Goal: Task Accomplishment & Management: Manage account settings

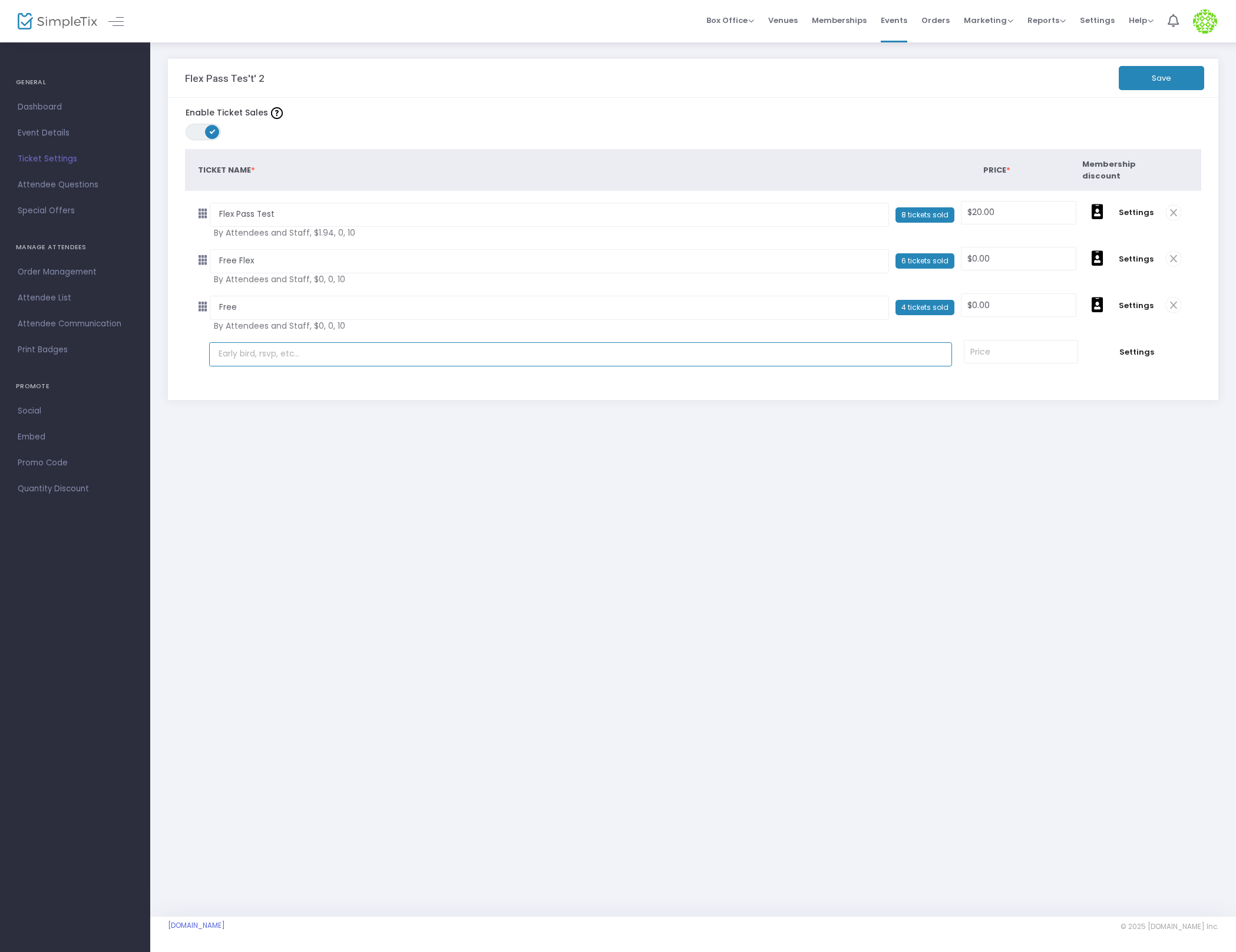
click at [393, 357] on input "text" at bounding box center [581, 354] width 743 height 24
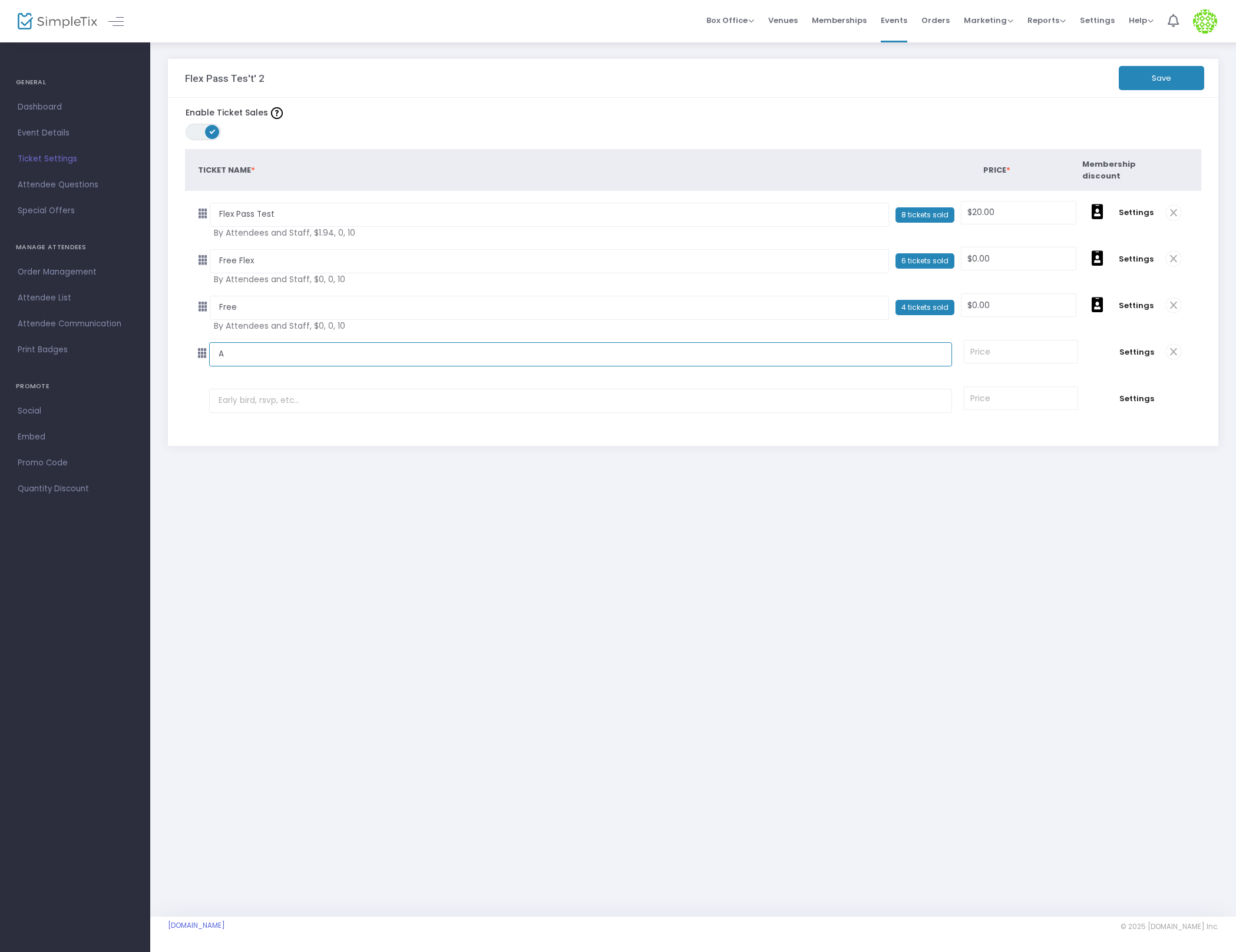
type input "A"
click at [1025, 351] on input at bounding box center [1021, 351] width 113 height 22
type input "$0.00"
click at [1149, 84] on button "Save" at bounding box center [1161, 78] width 85 height 24
click at [263, 408] on input "text" at bounding box center [581, 401] width 743 height 24
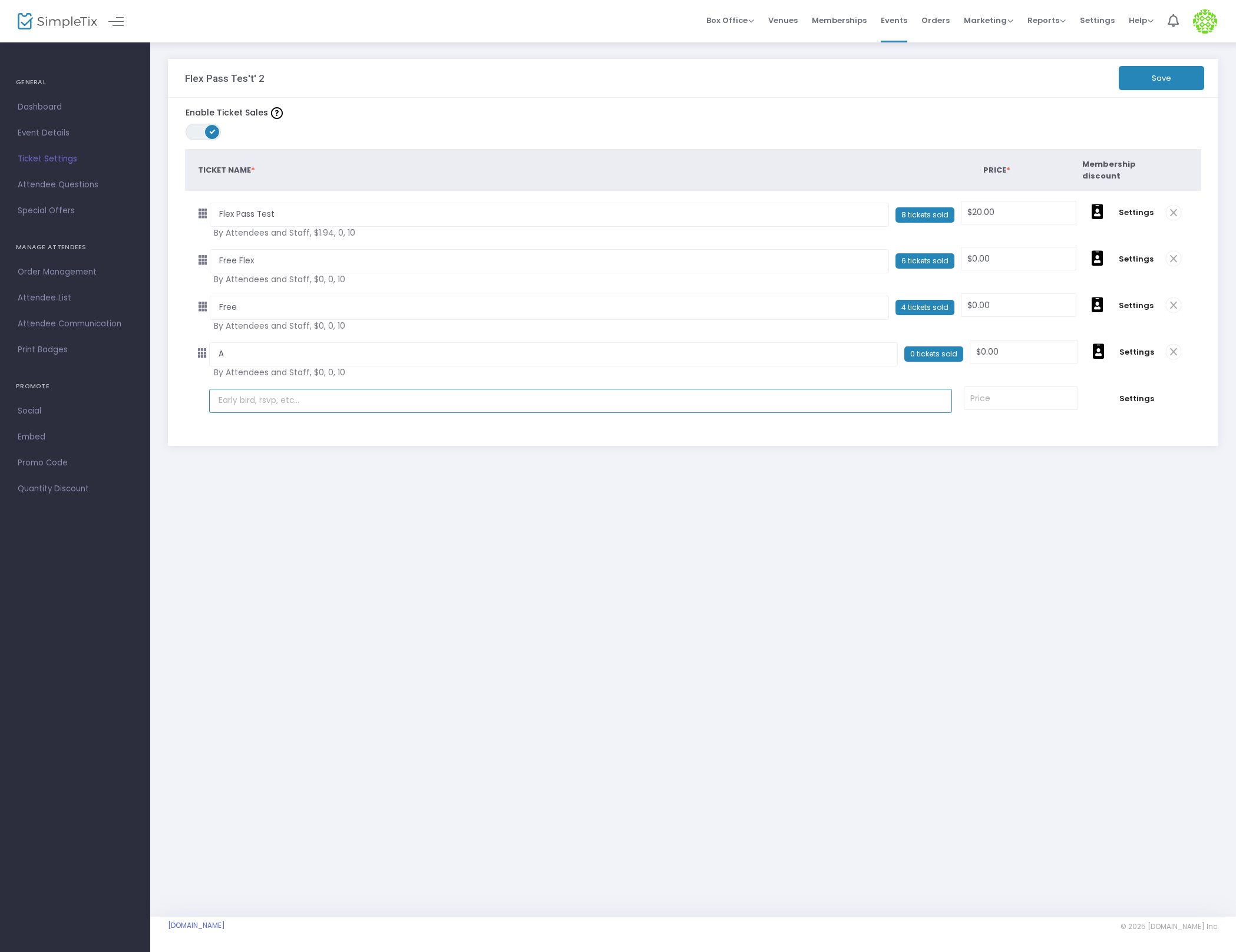
type input "H"
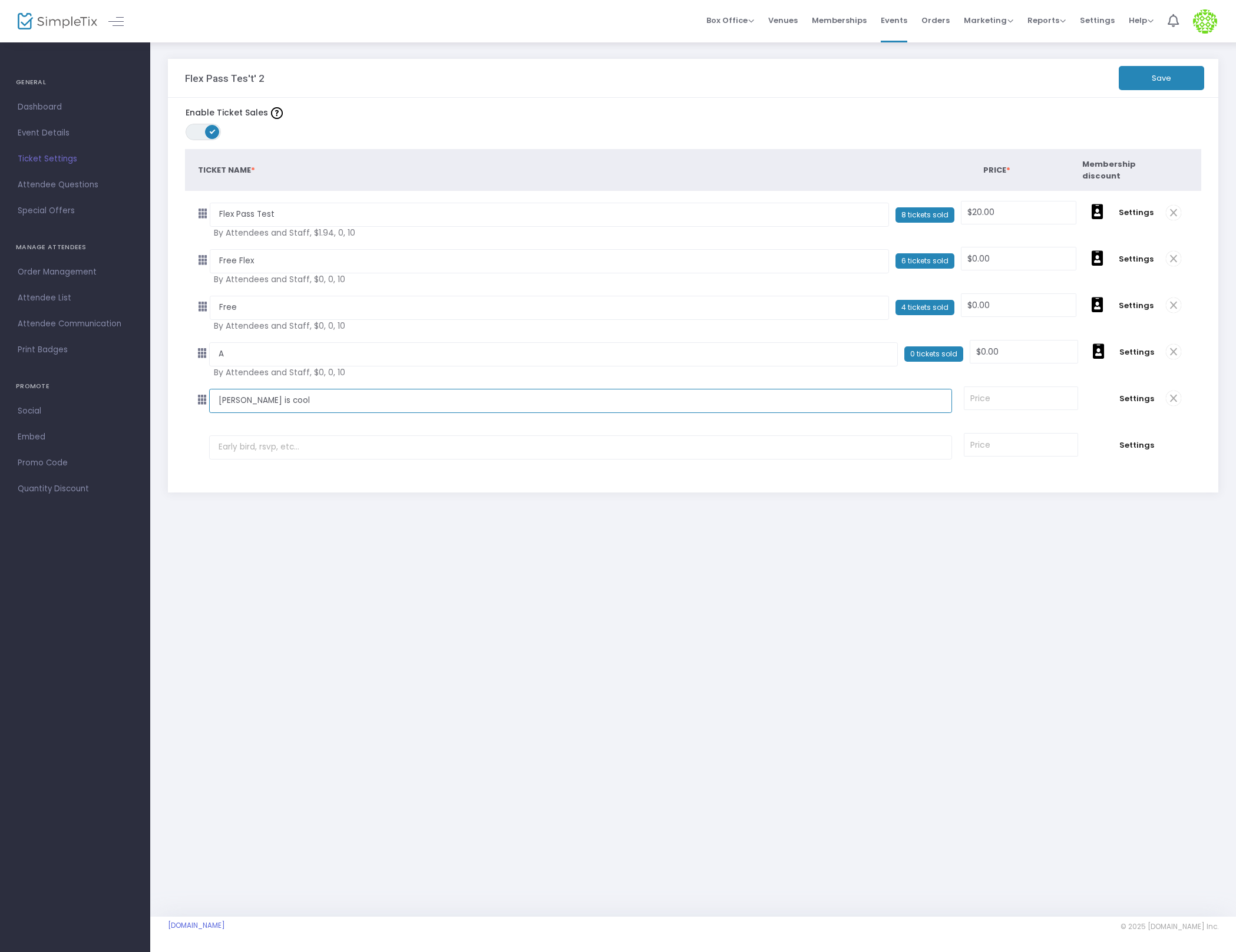
type input "Ian is cool"
click at [1007, 406] on input at bounding box center [1021, 398] width 113 height 22
click at [1002, 582] on div "Flex Pass Tes't' 2 Save Enable Ticket Sales ON OFF Ticket Name * Price * Member…" at bounding box center [693, 479] width 1086 height 875
click at [997, 396] on input "10" at bounding box center [1021, 398] width 113 height 22
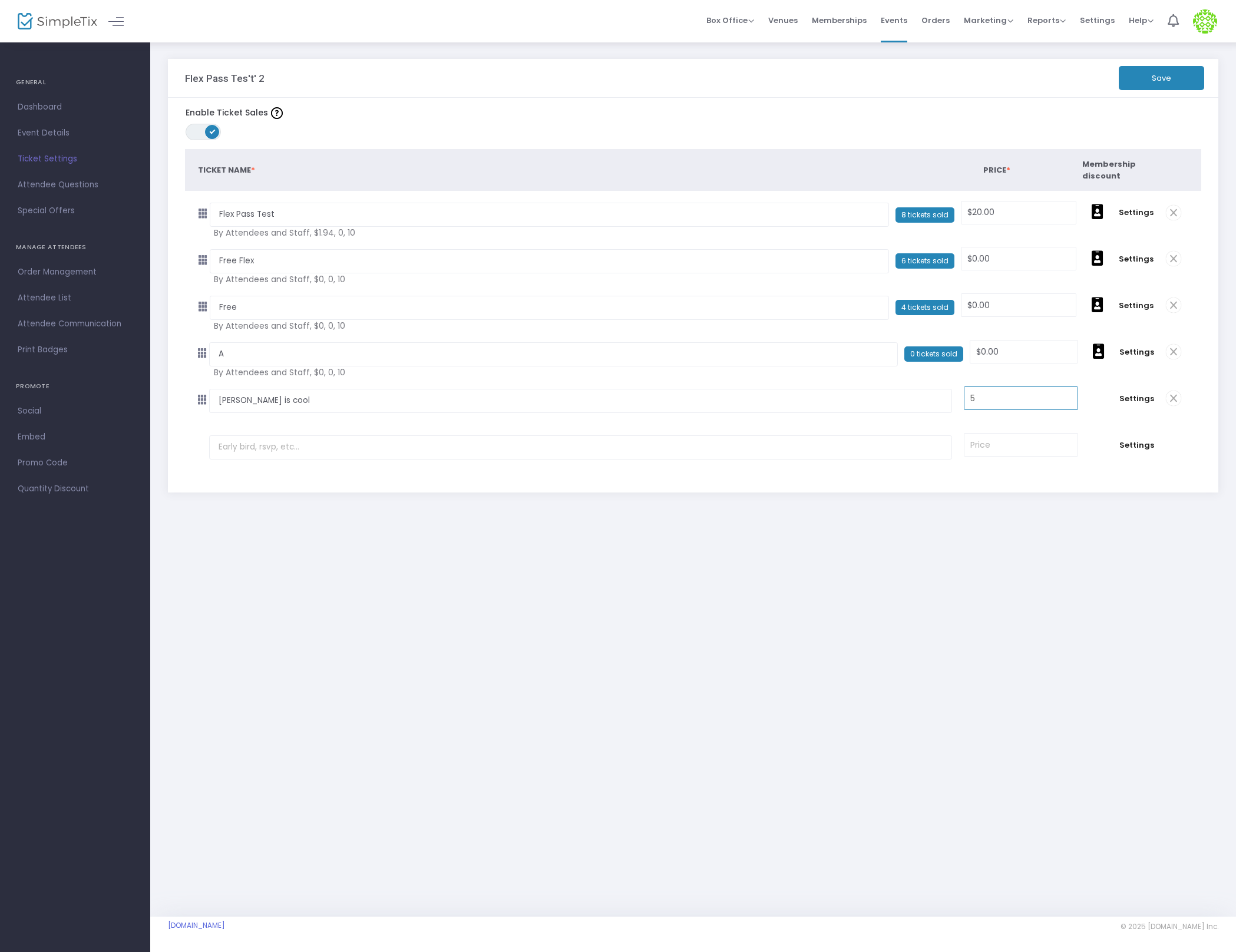
type input "$5.00"
click at [977, 549] on div "Flex Pass Tes't' 2 Save Enable Ticket Sales ON OFF Ticket Name * Price * Member…" at bounding box center [693, 296] width 1086 height 509
click at [1170, 74] on button "Save" at bounding box center [1161, 78] width 85 height 24
click at [718, 531] on div "Flex Pass Tes't' 2 Save Enable Ticket Sales ON OFF Ticket Name * Price * Member…" at bounding box center [693, 296] width 1086 height 509
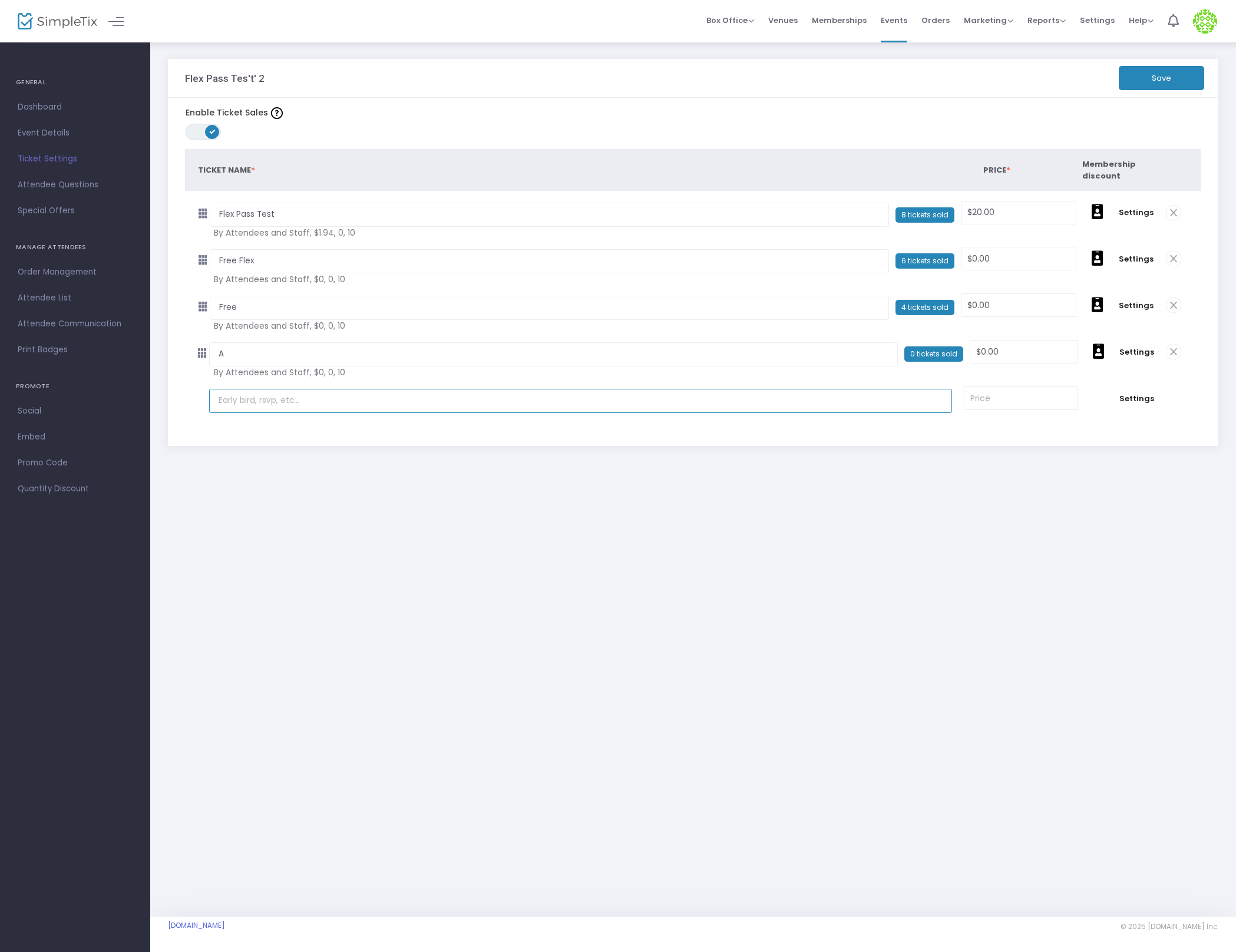
click at [368, 401] on input "text" at bounding box center [581, 401] width 743 height 24
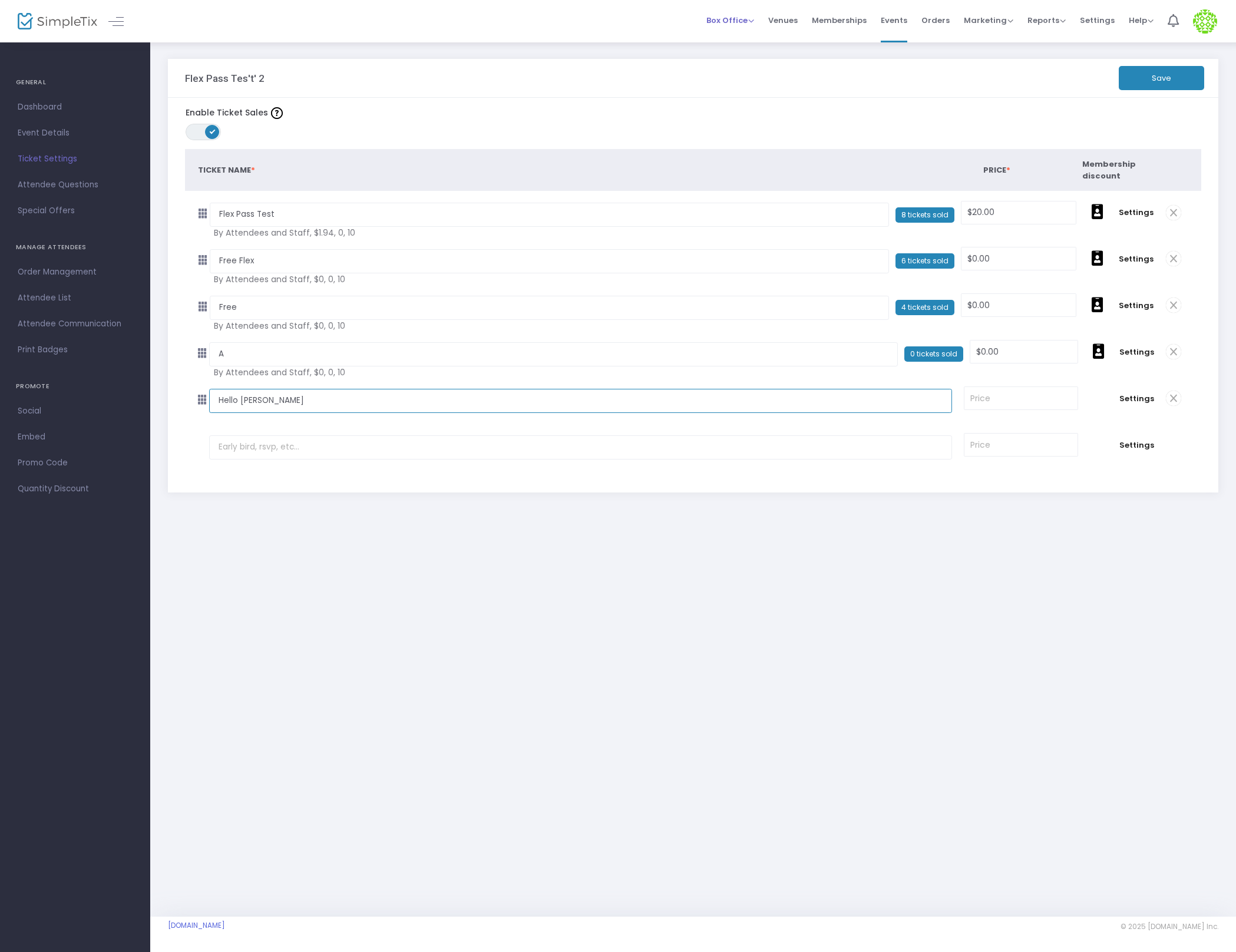
type input "Hello Gutz"
click at [1002, 397] on input at bounding box center [1021, 398] width 113 height 22
click at [1023, 408] on input "10" at bounding box center [1021, 398] width 113 height 22
type input "$10.00"
click at [1169, 67] on button "Save" at bounding box center [1161, 78] width 85 height 24
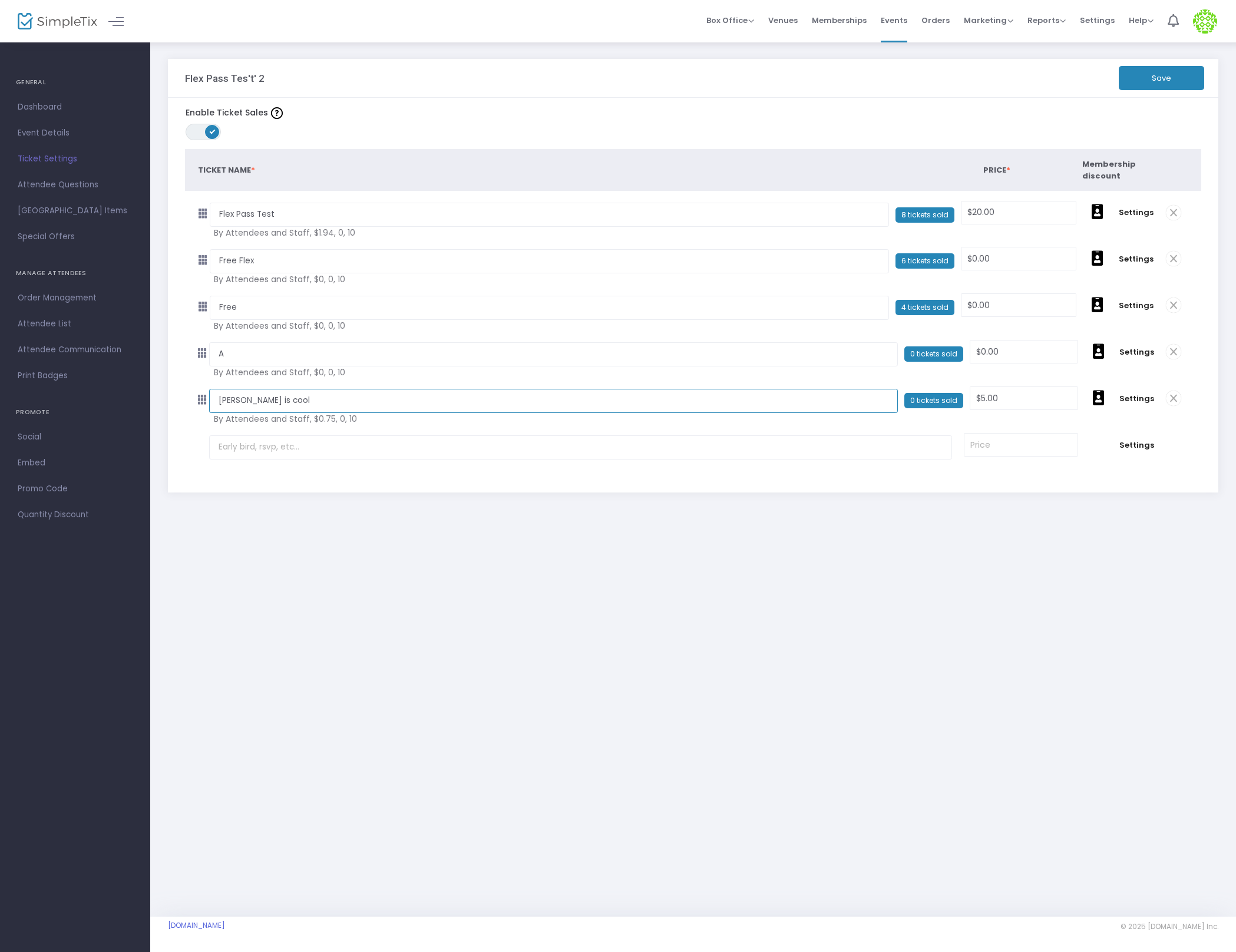
click at [226, 399] on input "Ian is cool" at bounding box center [553, 401] width 689 height 24
type input "Hello The One"
click at [667, 653] on div "Flex Pass Tes't' 2 Save Enable Ticket Sales ON OFF Ticket Name * Price * Member…" at bounding box center [693, 479] width 1086 height 875
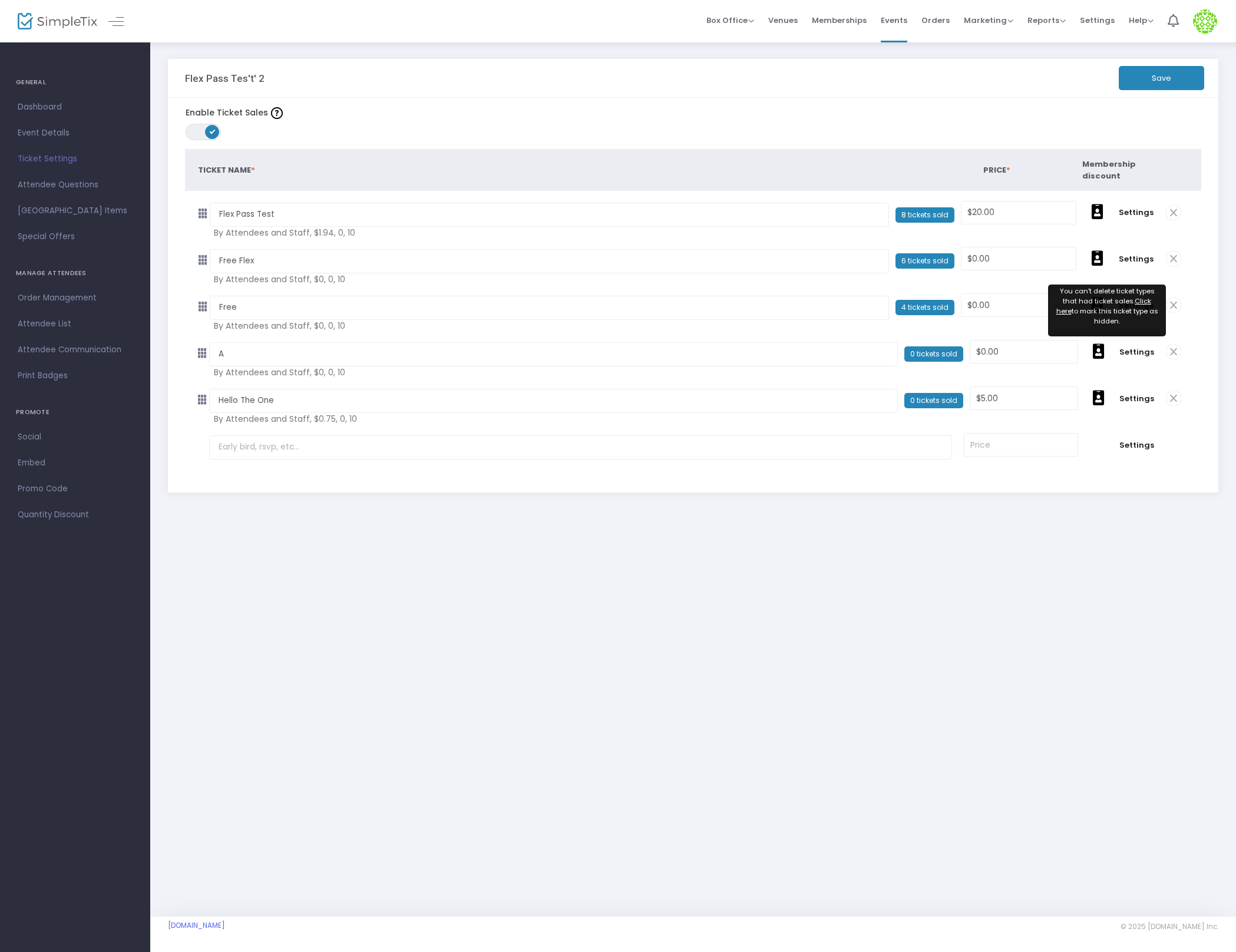
click at [1174, 401] on span at bounding box center [1173, 398] width 16 height 16
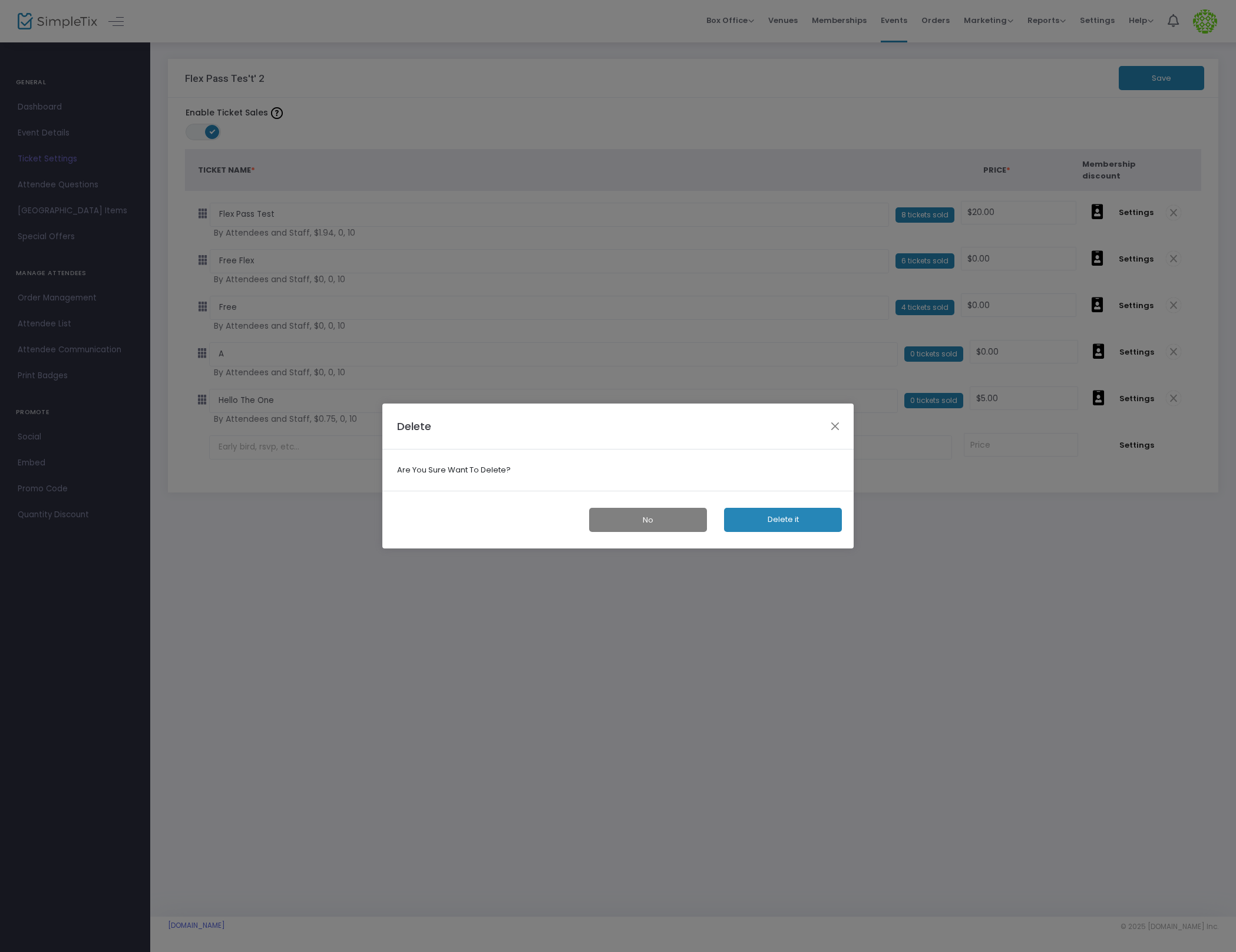
click at [760, 514] on button "Delete it" at bounding box center [782, 519] width 117 height 24
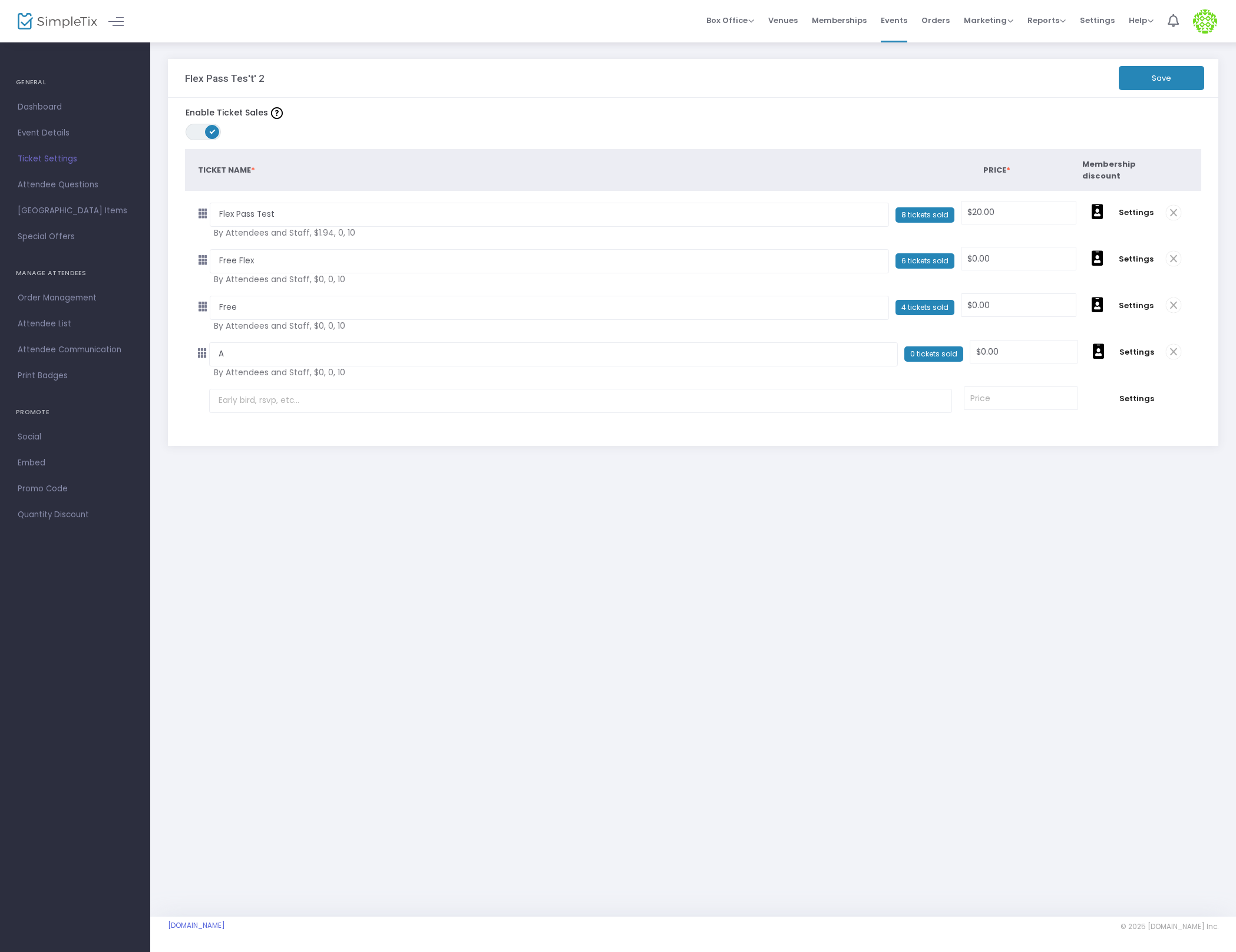
click at [1172, 349] on span at bounding box center [1173, 351] width 16 height 16
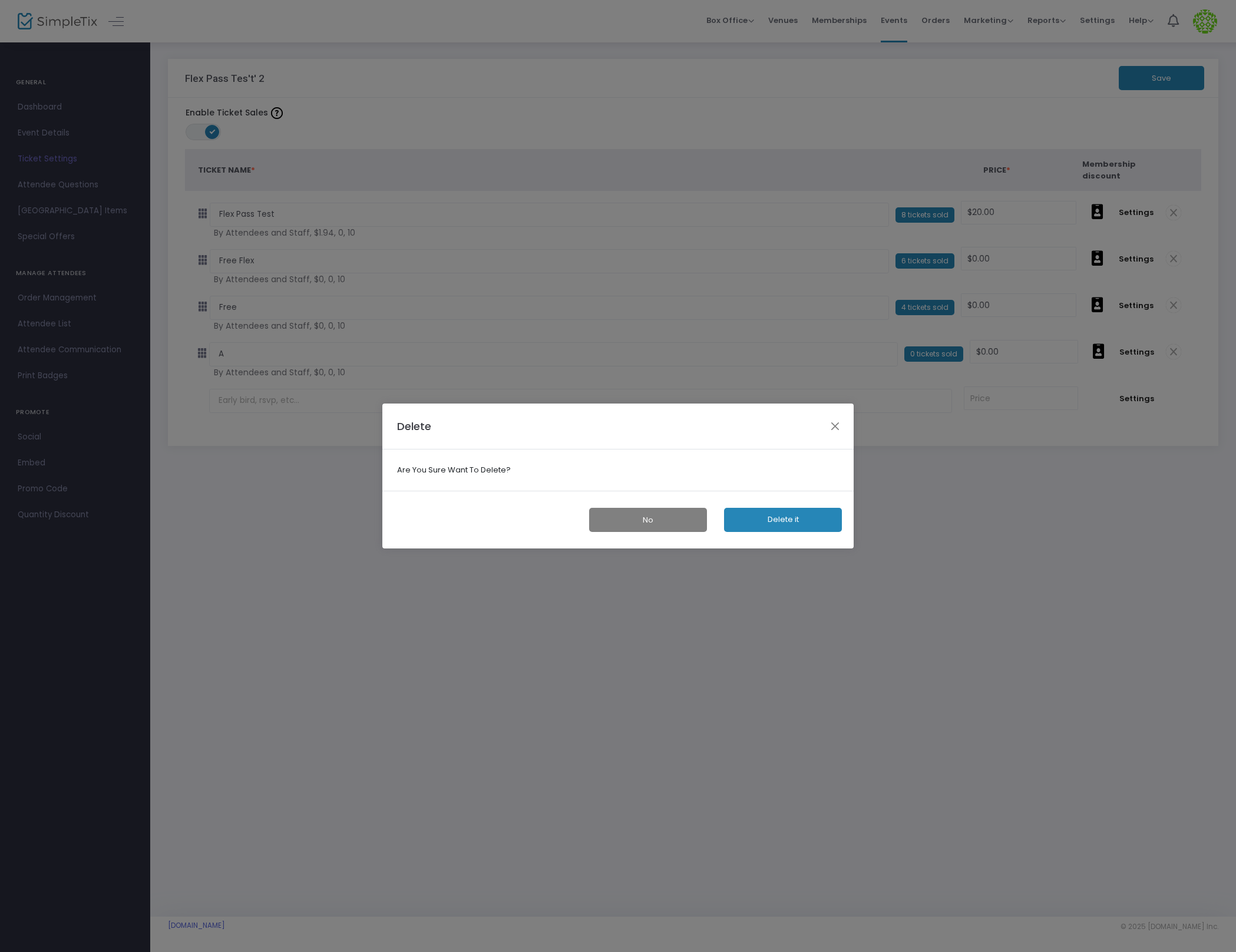
click at [761, 524] on button "Delete it" at bounding box center [782, 519] width 117 height 24
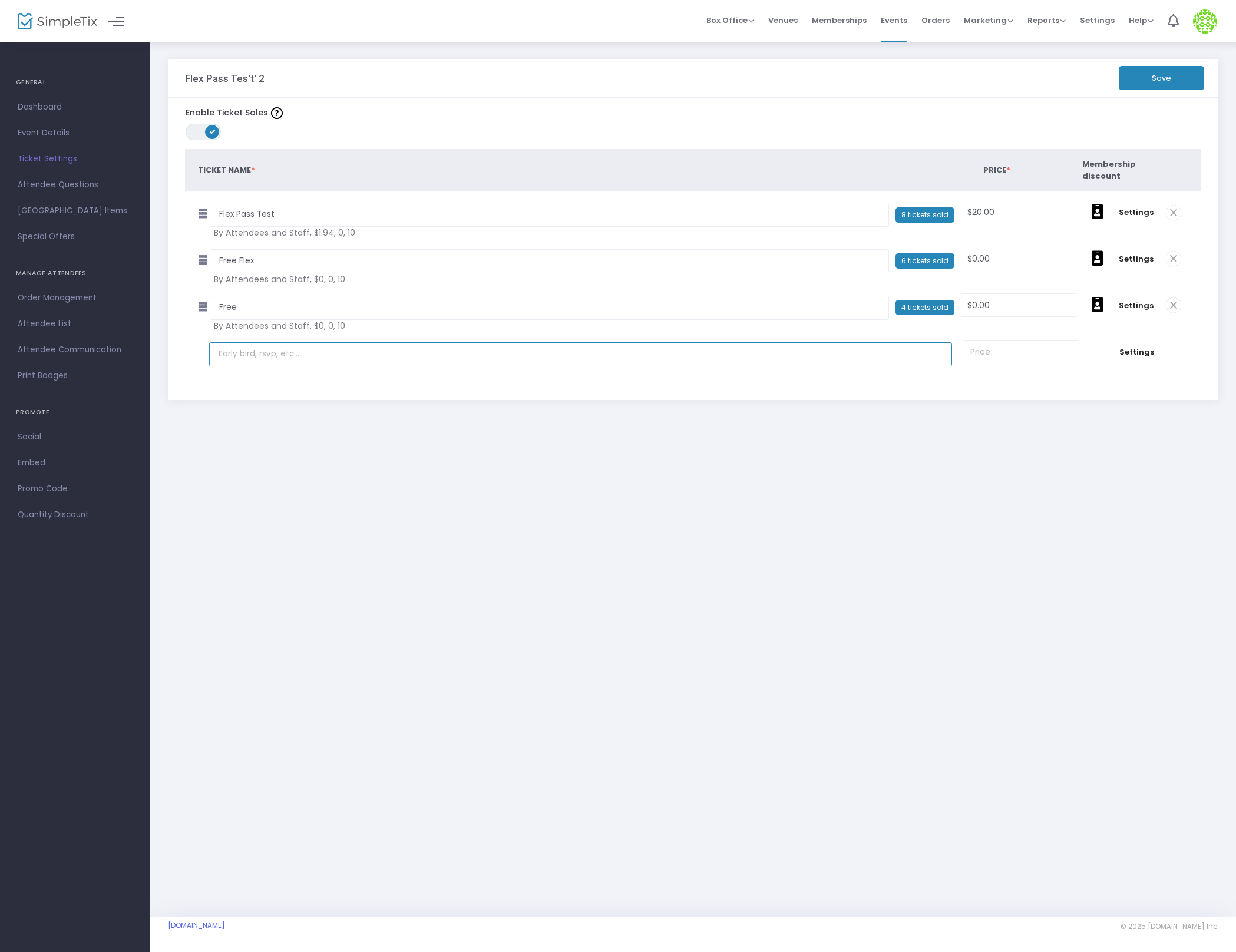
click at [349, 351] on input "text" at bounding box center [581, 354] width 743 height 24
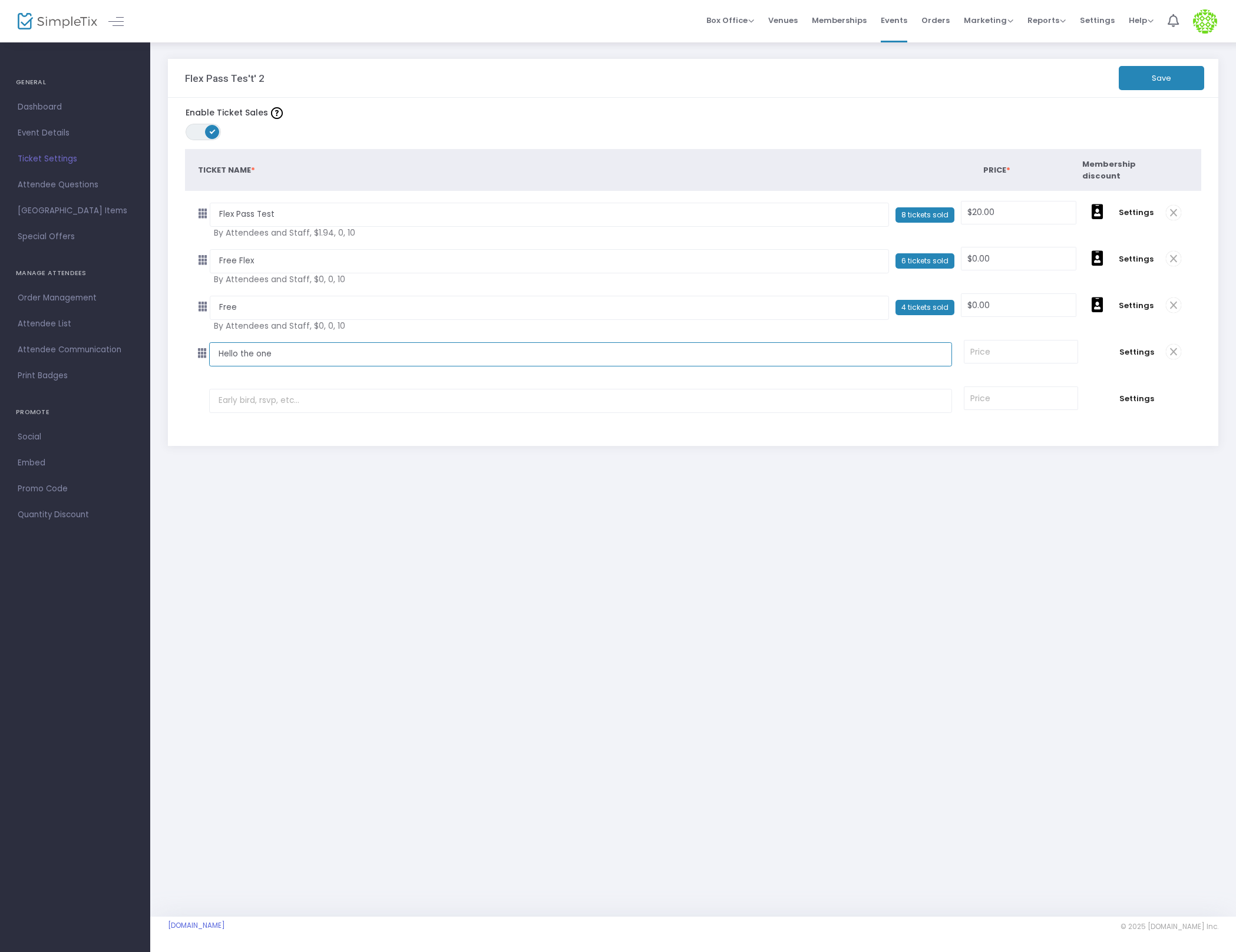
type input "Hello the one"
click at [1001, 342] on input at bounding box center [1021, 351] width 113 height 22
type input "9"
type input "$0.00"
click at [995, 608] on div "Flex Pass Tes't' 2 Save Enable Ticket Sales ON OFF Ticket Name * Price * Member…" at bounding box center [693, 479] width 1086 height 875
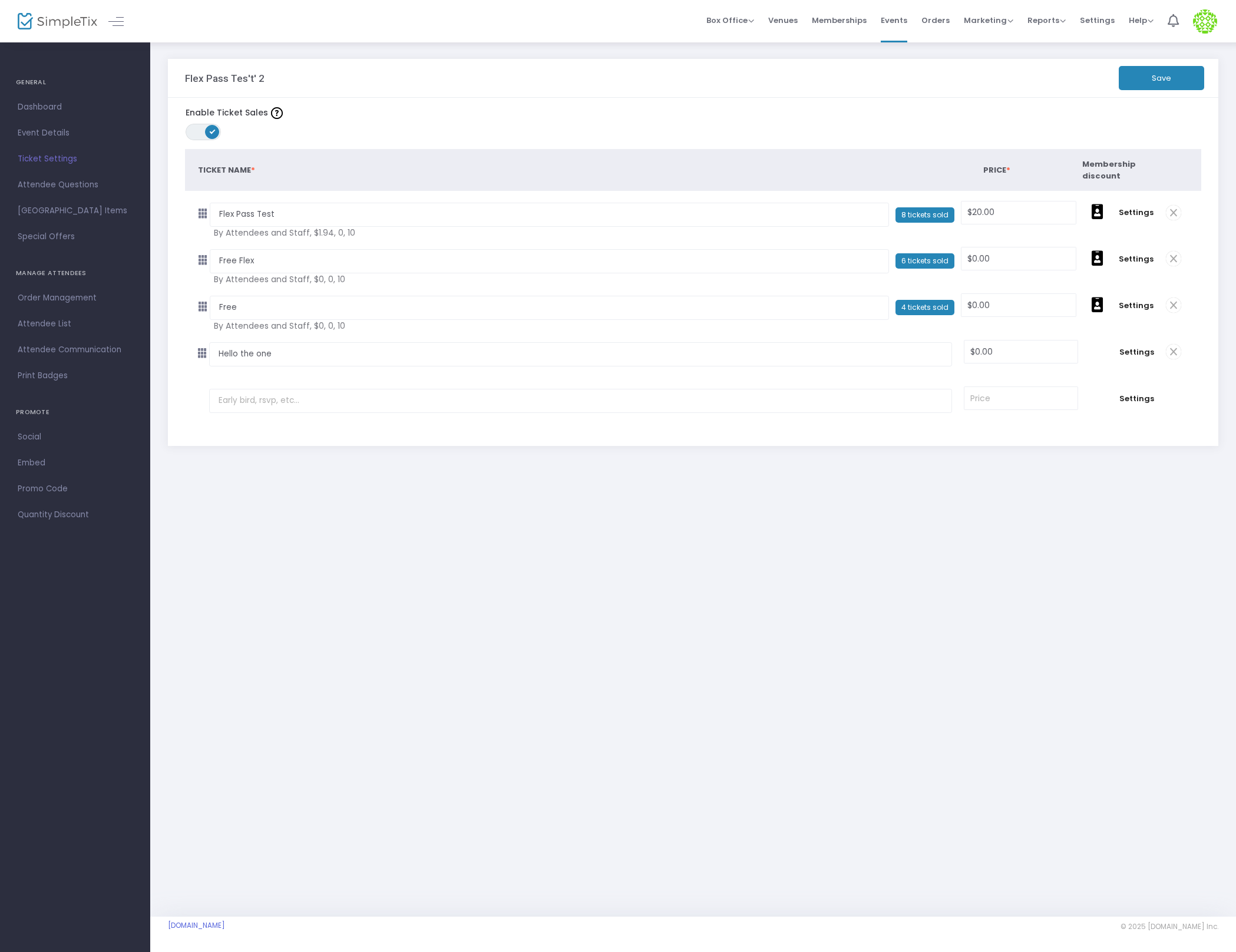
click at [1179, 89] on button "Save" at bounding box center [1161, 78] width 85 height 24
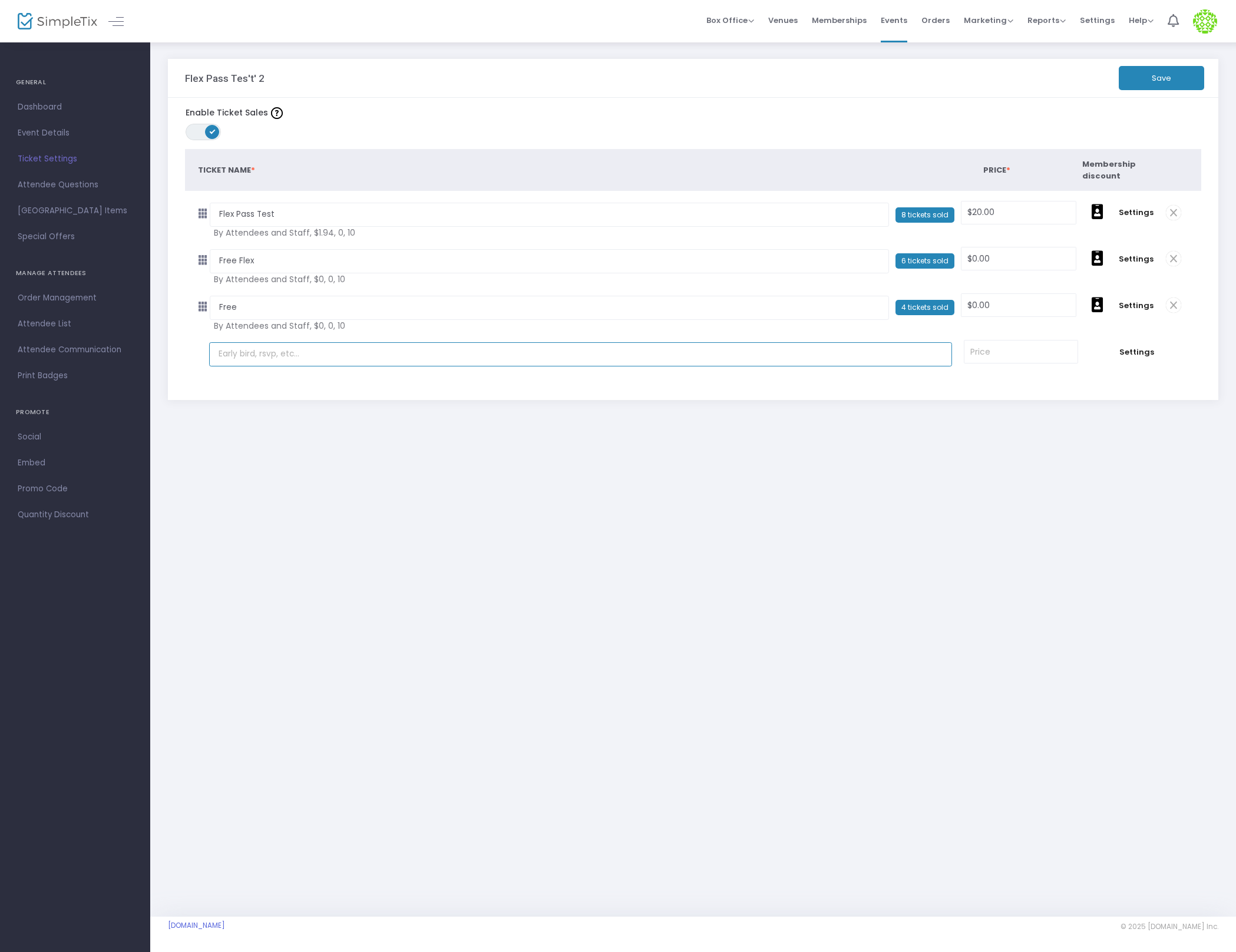
click at [296, 359] on input "text" at bounding box center [581, 354] width 743 height 24
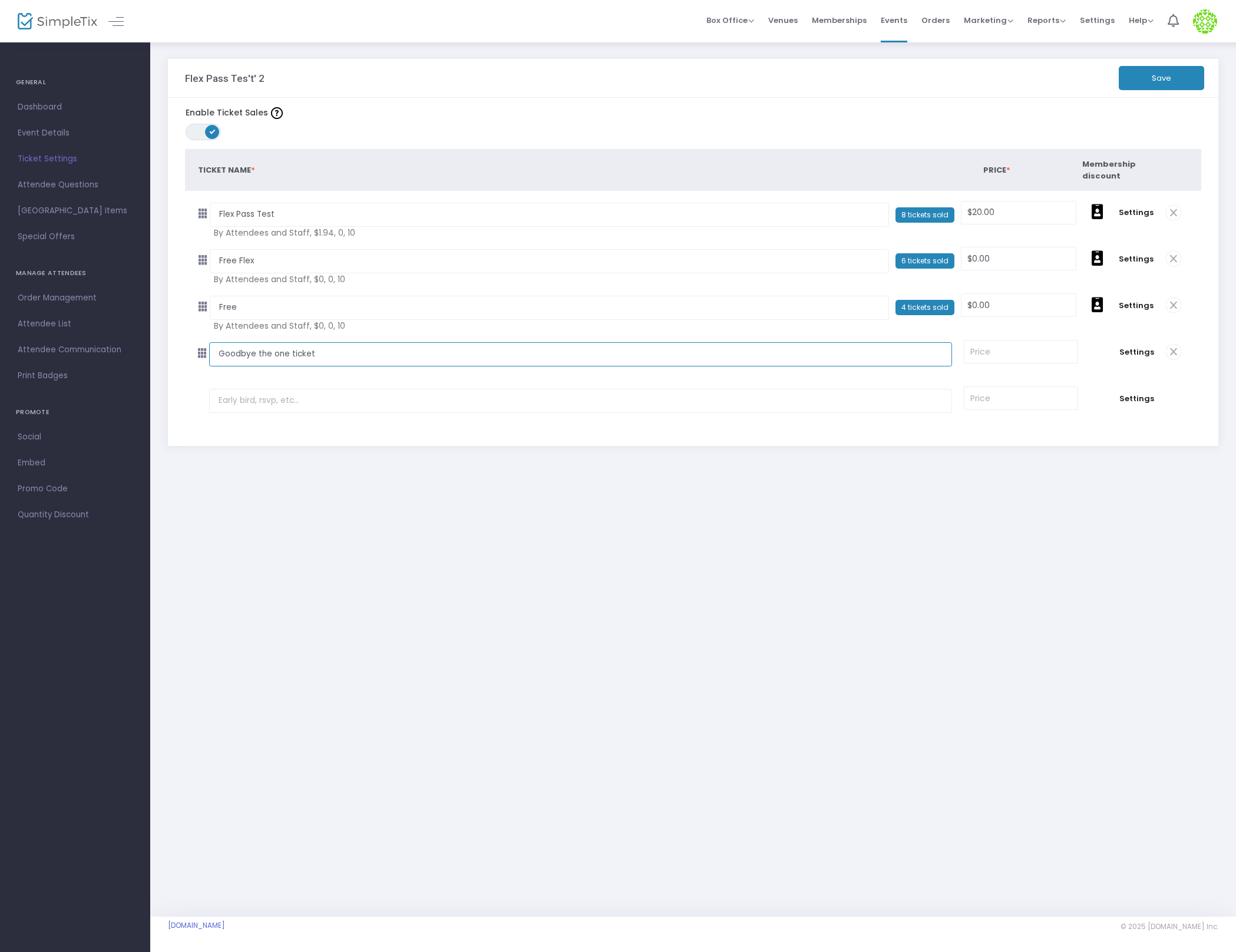
type input "Goodbye the one ticket"
click at [982, 350] on input at bounding box center [1021, 351] width 113 height 22
type input "$2.00"
click at [1018, 726] on div "Flex Pass Tes't' 2 Save Enable Ticket Sales ON OFF Ticket Name * Price * Member…" at bounding box center [693, 479] width 1086 height 875
click at [1170, 84] on button "Save" at bounding box center [1161, 78] width 85 height 24
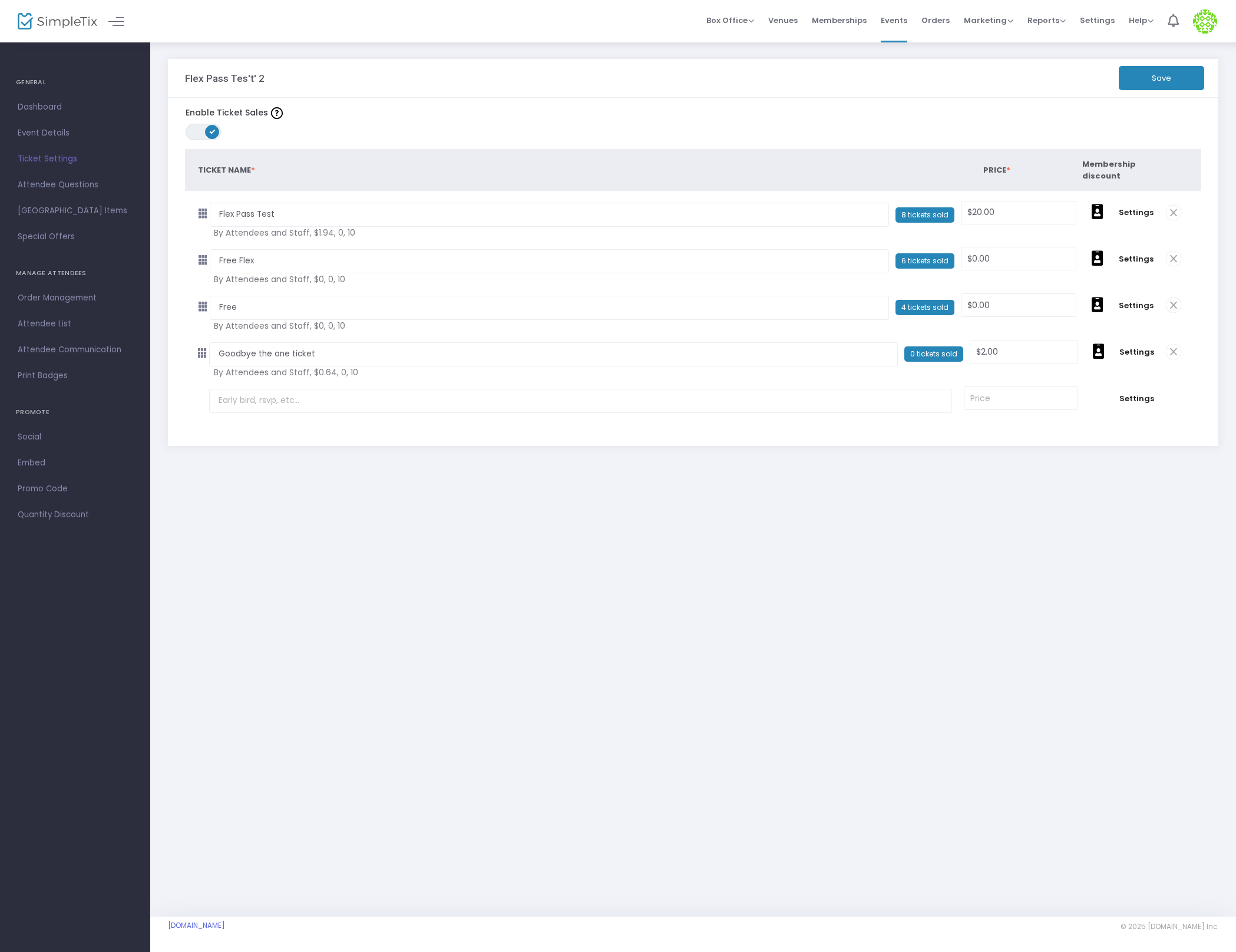
click at [471, 418] on td at bounding box center [583, 398] width 749 height 43
click at [426, 387] on td at bounding box center [583, 398] width 749 height 43
click at [368, 396] on input "text" at bounding box center [581, 401] width 743 height 24
type input "B"
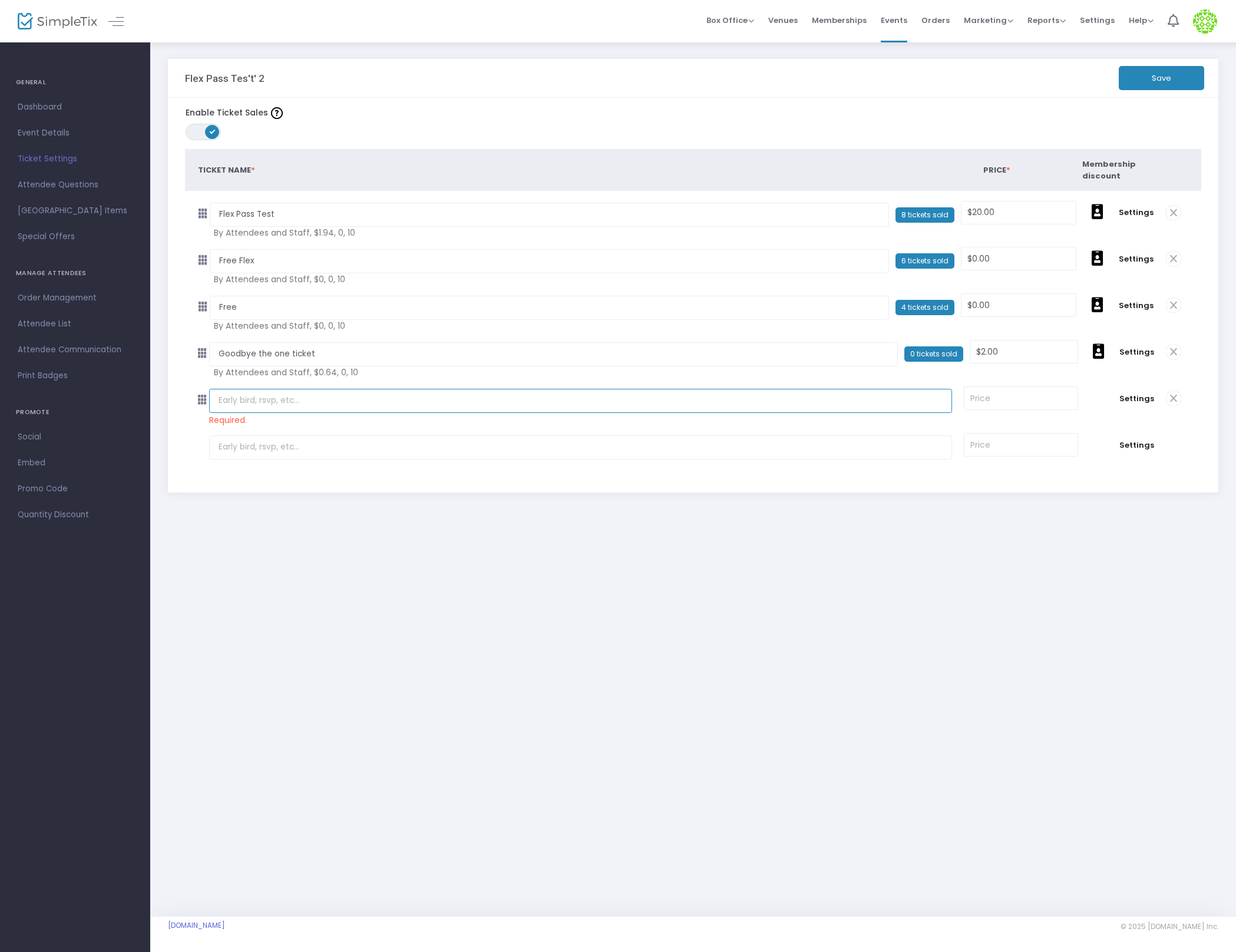
click at [257, 406] on input "text" at bounding box center [581, 401] width 743 height 24
type input "B"
click at [697, 686] on div "Flex Pass Tes't' 2 Save Enable Ticket Sales ON OFF Ticket Name * Price * Member…" at bounding box center [693, 479] width 1086 height 875
click at [1004, 408] on input at bounding box center [1021, 398] width 113 height 22
type input "$0.00"
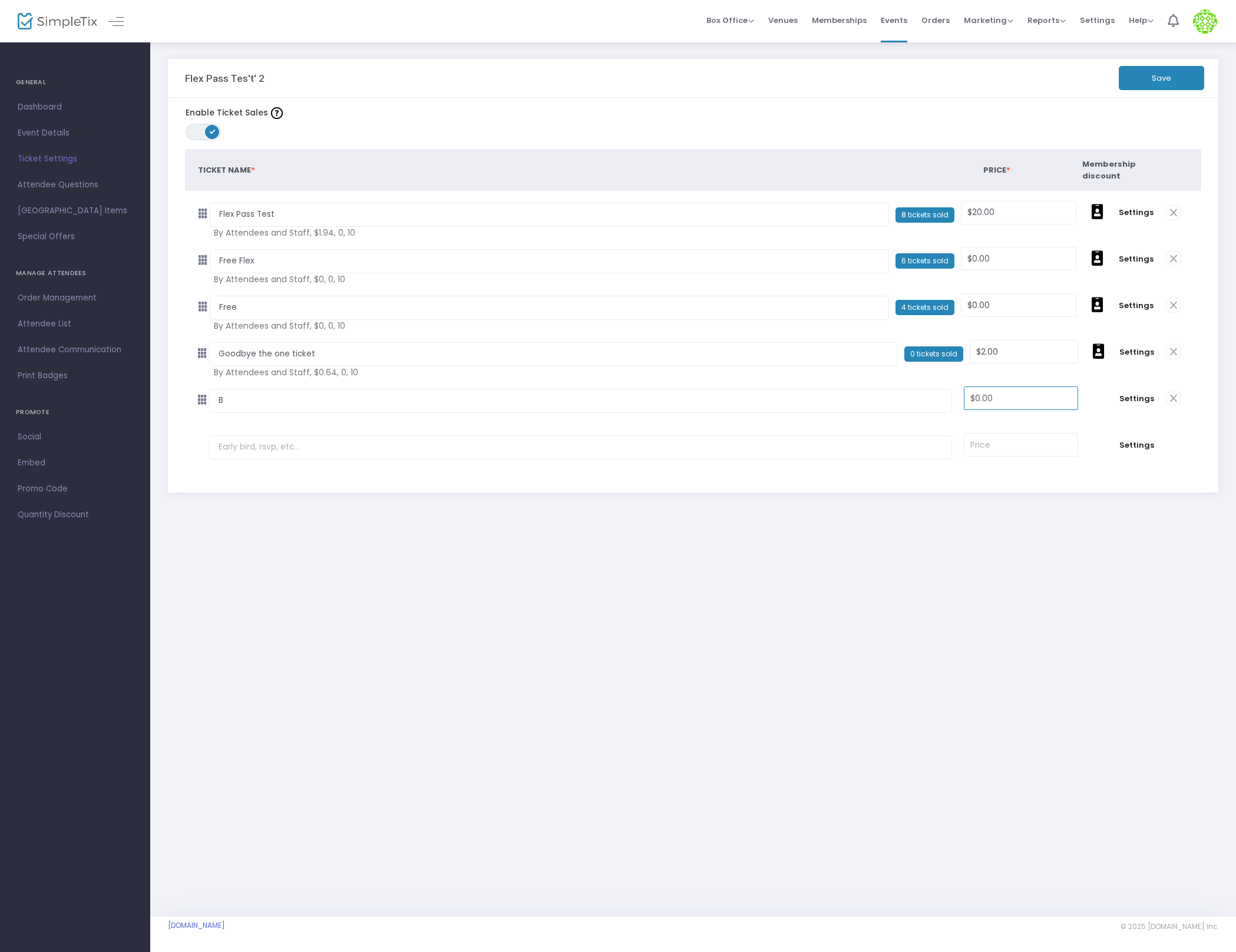
click at [1018, 745] on div "Flex Pass Tes't' 2 Save Enable Ticket Sales ON OFF Ticket Name * Price * Member…" at bounding box center [693, 479] width 1086 height 875
click at [1130, 400] on span "Settings" at bounding box center [1137, 398] width 35 height 12
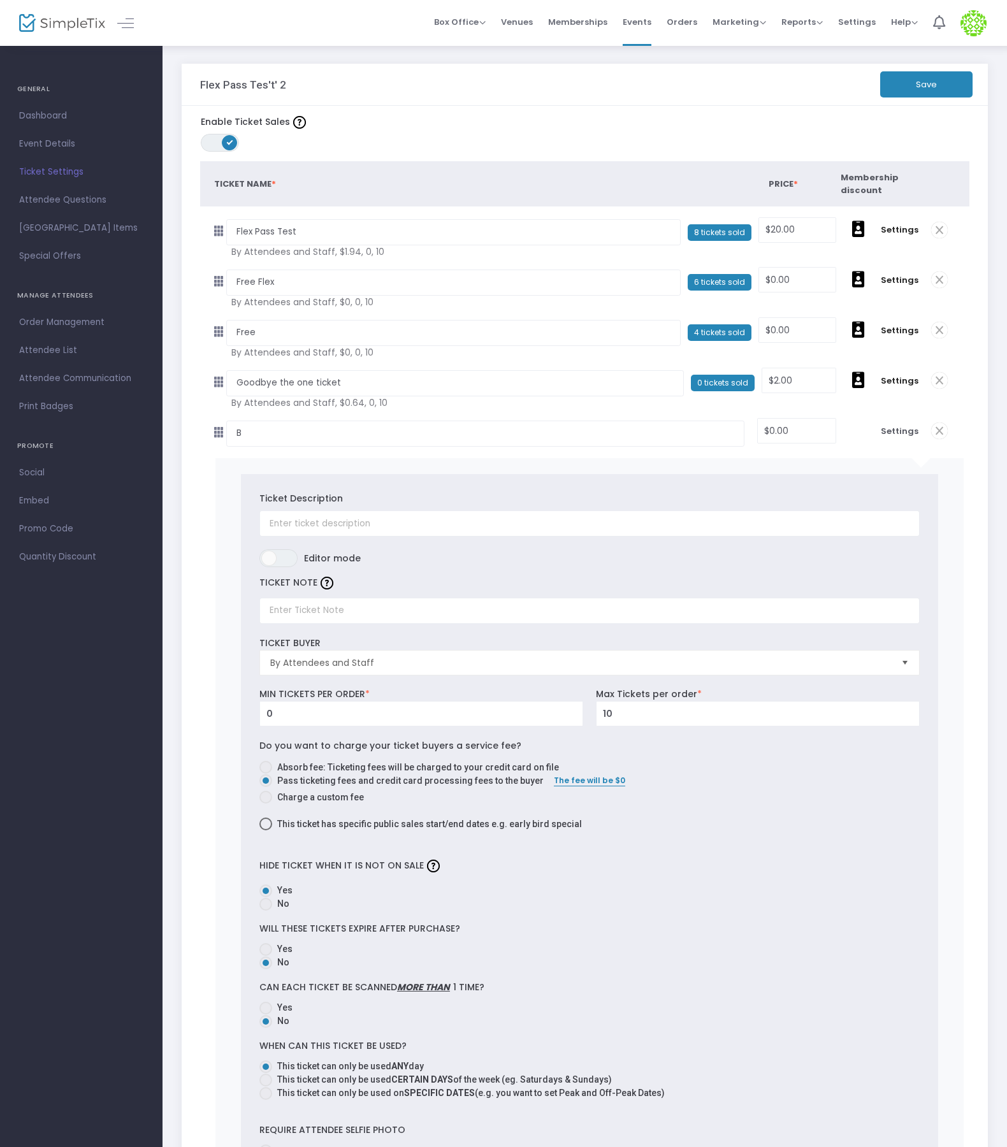
click at [920, 85] on button "Save" at bounding box center [926, 84] width 92 height 26
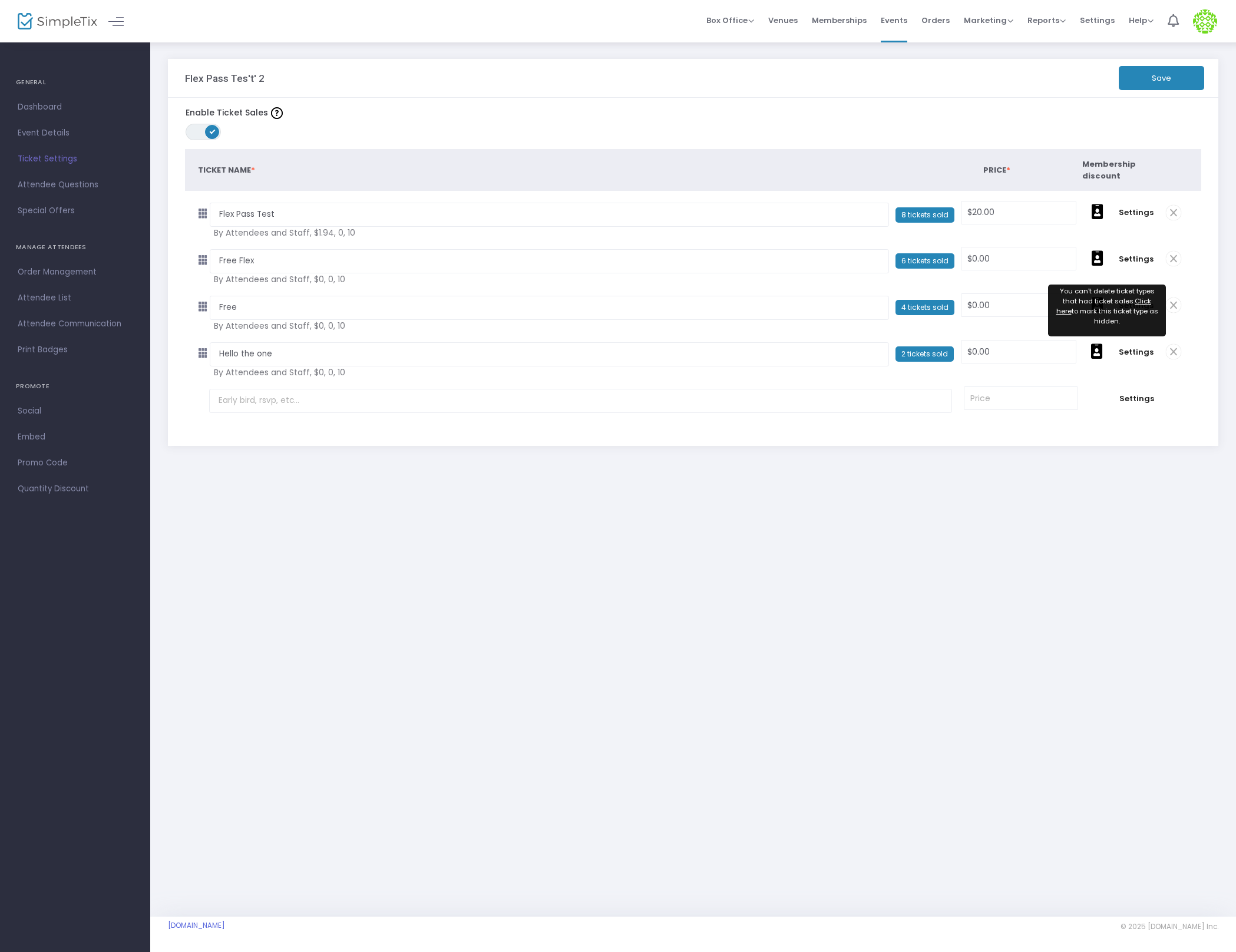
click at [906, 348] on span "2 tickets sold" at bounding box center [924, 354] width 58 height 16
click at [906, 352] on span "2 tickets sold" at bounding box center [924, 354] width 58 height 16
click at [1173, 351] on span at bounding box center [1173, 351] width 16 height 16
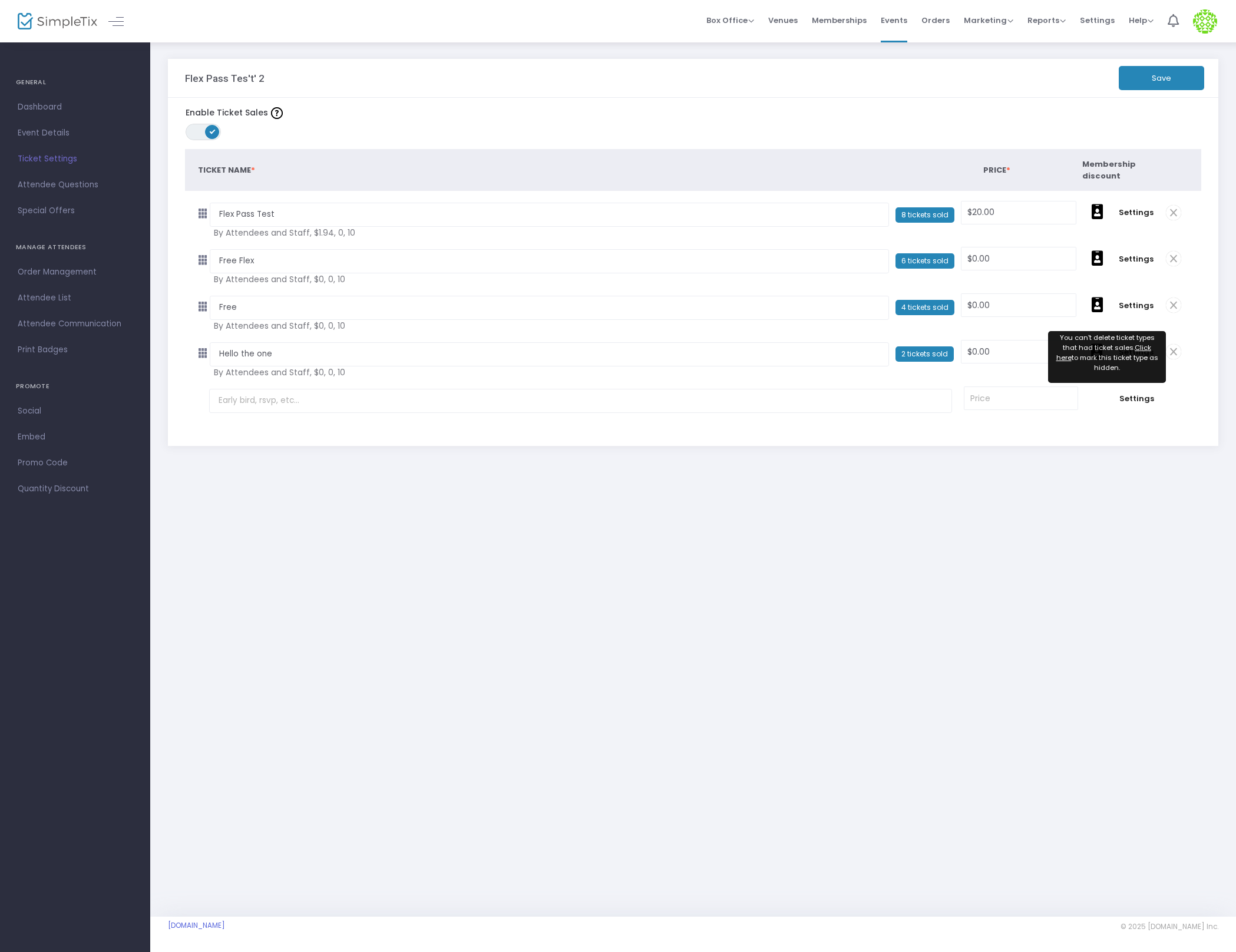
click at [1173, 350] on span at bounding box center [1173, 351] width 16 height 16
click at [1174, 351] on span at bounding box center [1173, 351] width 16 height 16
click at [425, 400] on input "text" at bounding box center [581, 401] width 743 height 24
click at [332, 404] on input "text" at bounding box center [581, 401] width 743 height 24
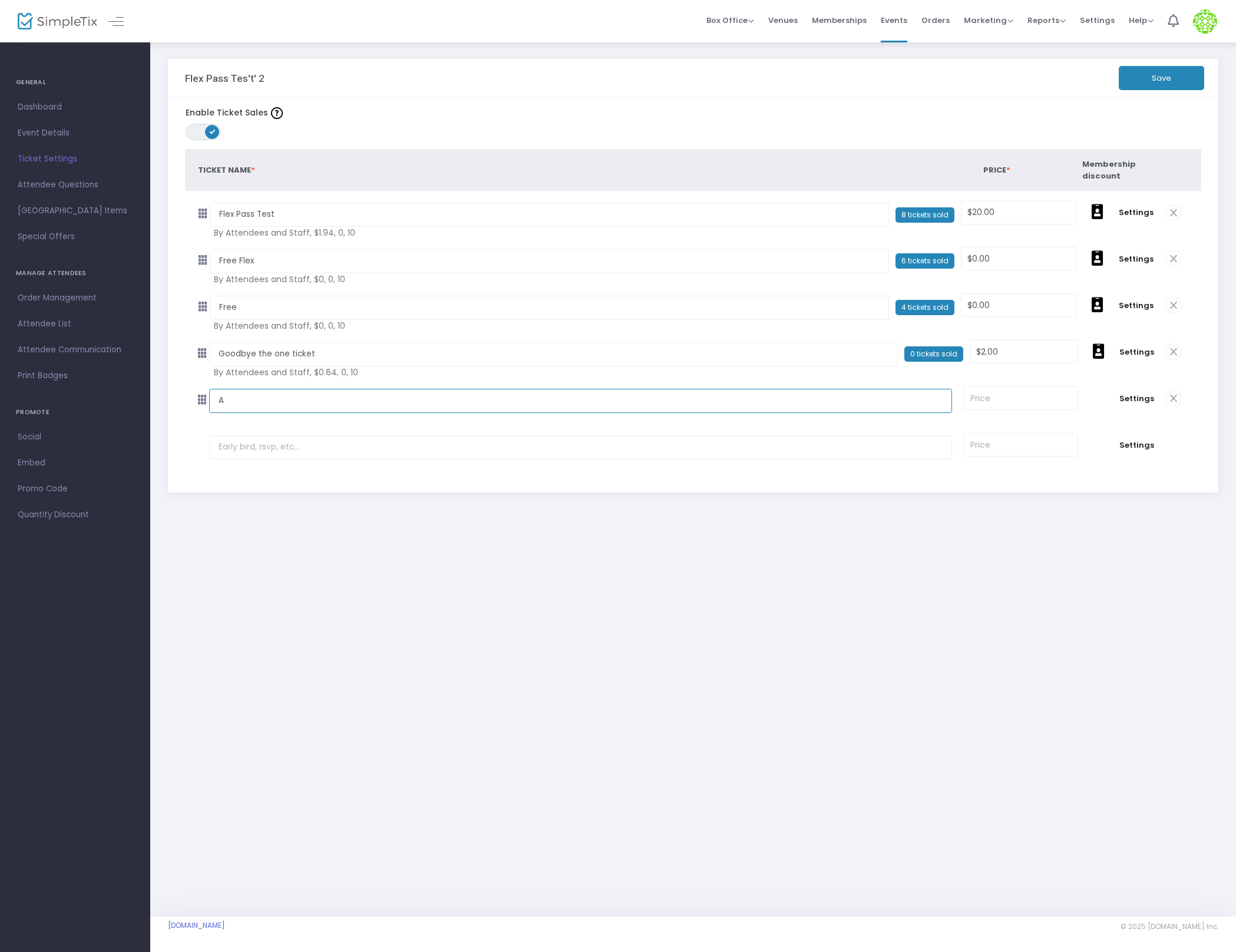
type input "A"
click at [1005, 403] on input at bounding box center [1021, 398] width 113 height 22
type input "$0.00"
click at [1170, 67] on button "Save" at bounding box center [1161, 78] width 85 height 24
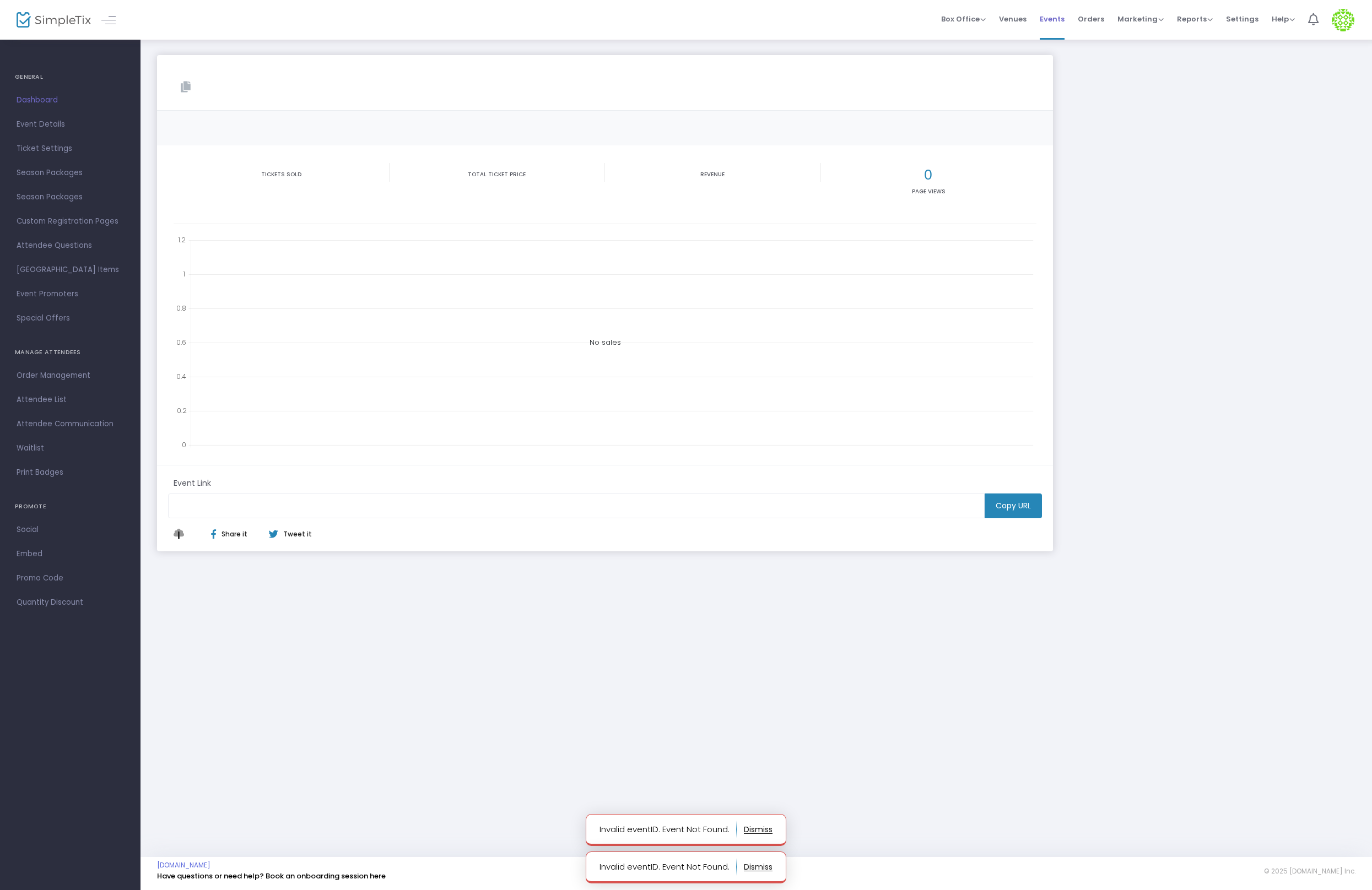
click at [1044, 21] on span "Events" at bounding box center [1052, 19] width 25 height 29
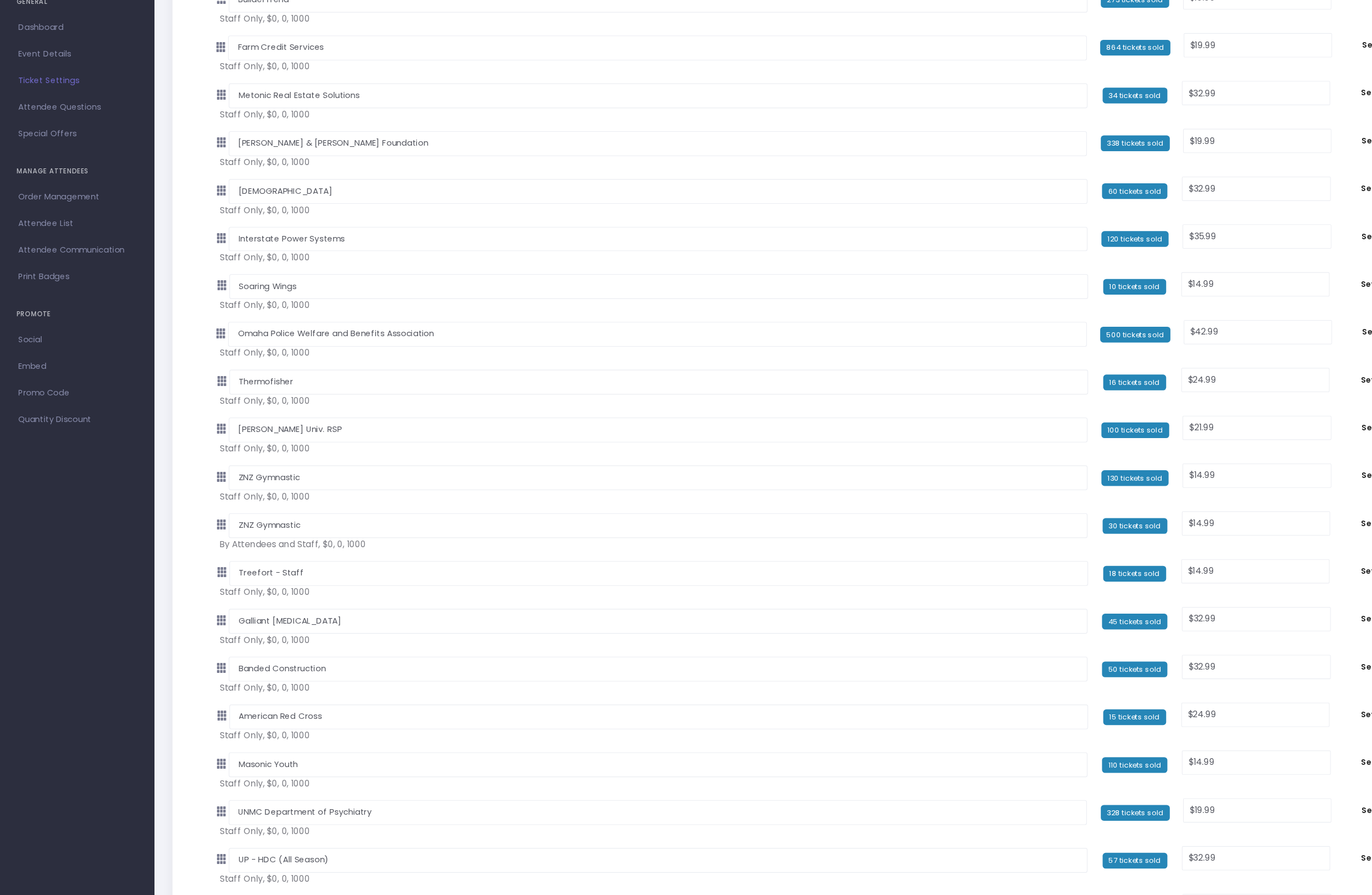
scroll to position [569, 0]
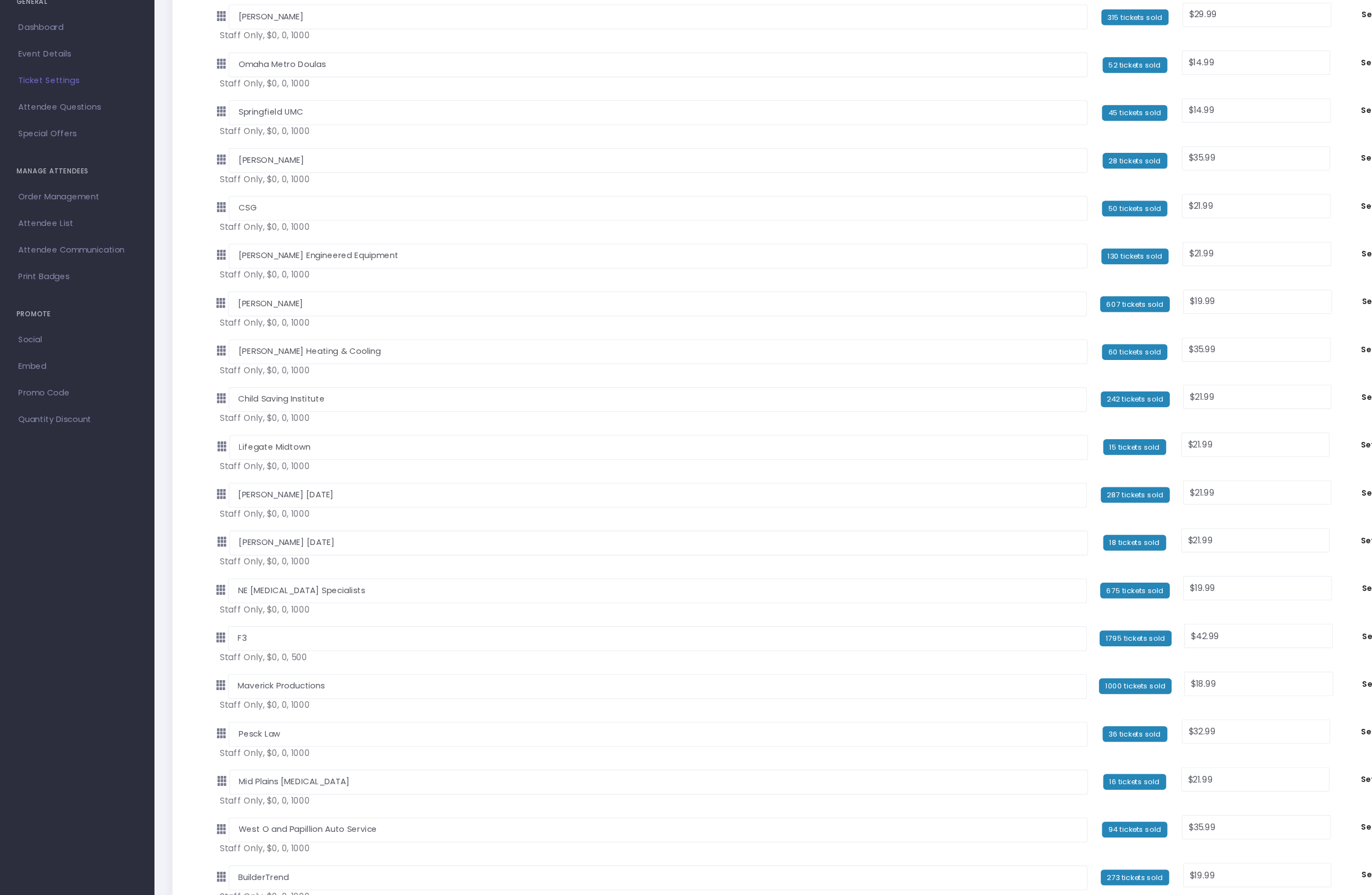
scroll to position [1323, 0]
